Goal: Navigation & Orientation: Understand site structure

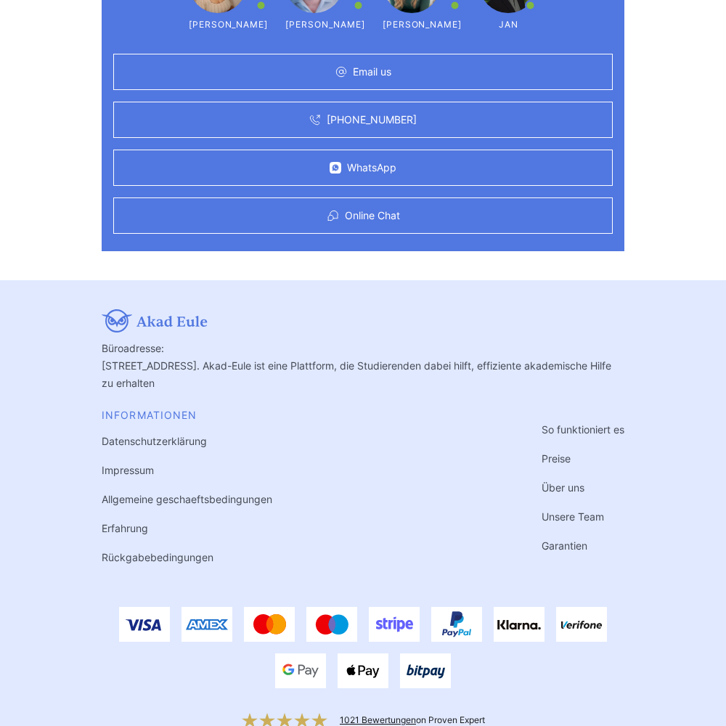
scroll to position [4359, 0]
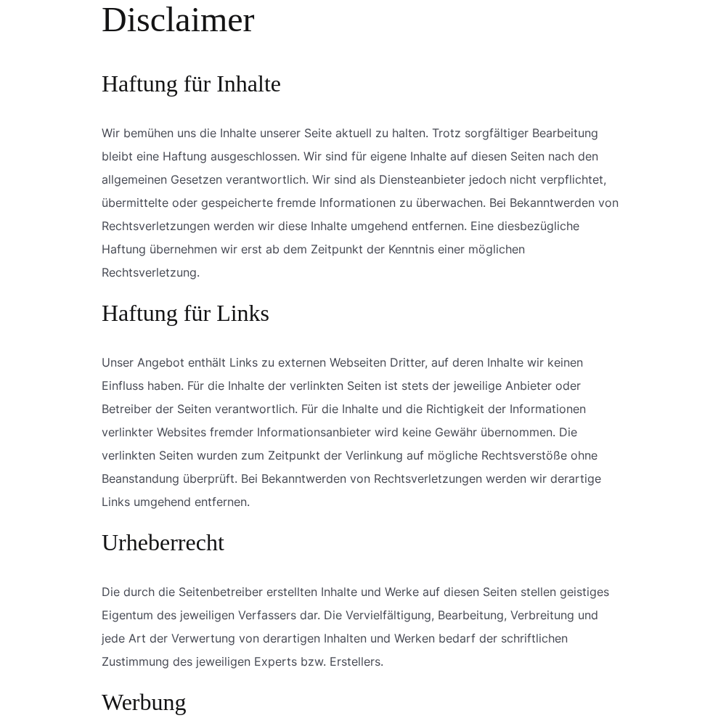
scroll to position [1336, 0]
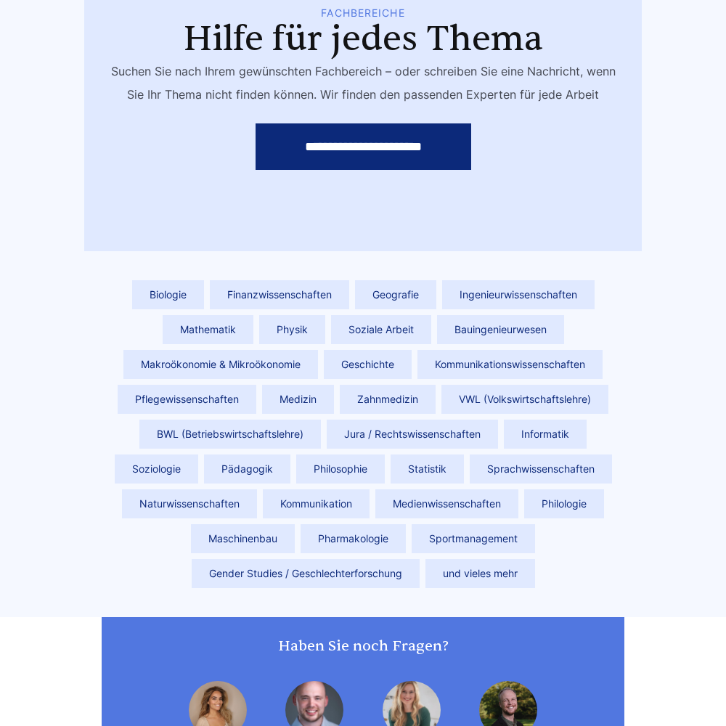
scroll to position [4113, 0]
